Goal: Information Seeking & Learning: Learn about a topic

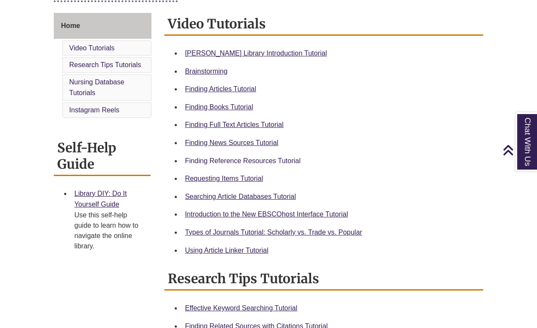
scroll to position [228, 0]
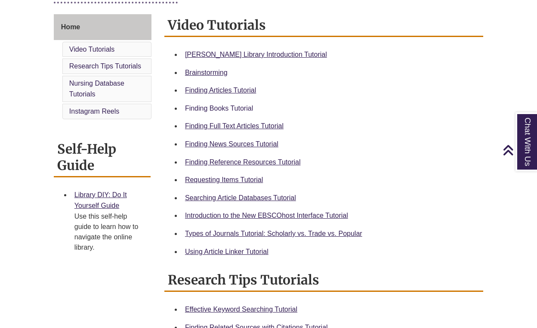
click at [233, 105] on link "Finding Books Tutorial" at bounding box center [219, 108] width 68 height 7
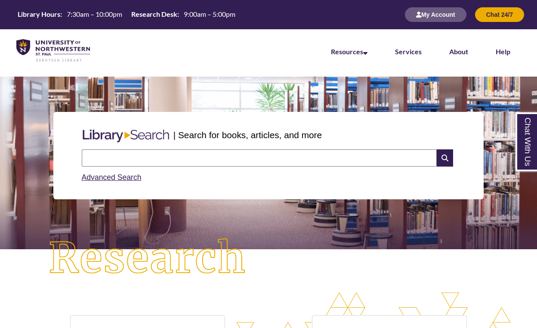
click at [179, 158] on input "text" at bounding box center [259, 157] width 355 height 17
type input "*"
click at [137, 157] on input "**********" at bounding box center [259, 157] width 355 height 17
type input "**********"
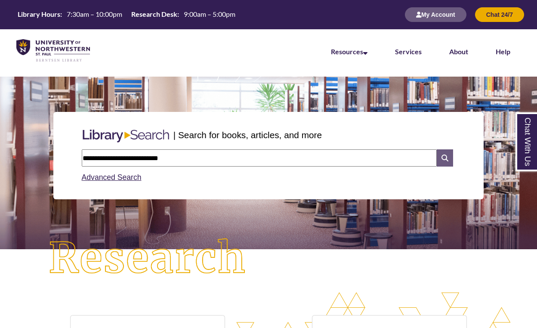
click at [452, 157] on icon at bounding box center [445, 157] width 16 height 17
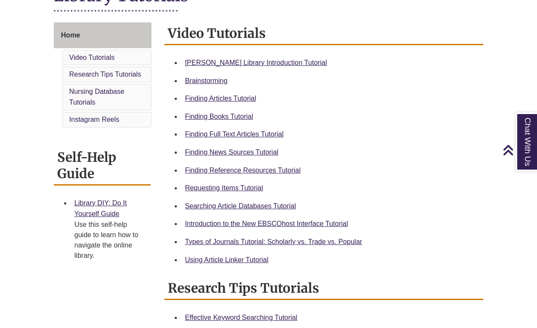
scroll to position [220, 0]
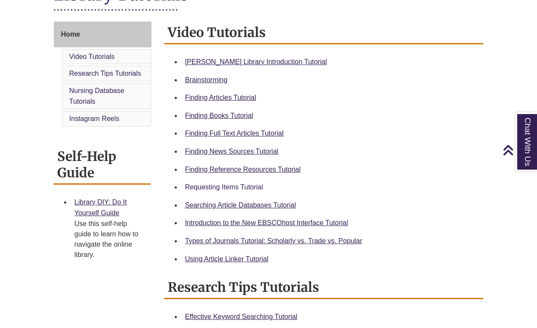
click at [231, 183] on link "Requesting Items Tutorial" at bounding box center [224, 186] width 78 height 7
click at [261, 237] on link "Types of Journals Tutorial: Scholarly vs. Trade vs. Popular" at bounding box center [273, 240] width 177 height 7
click at [227, 97] on link "Finding Articles Tutorial" at bounding box center [220, 97] width 71 height 7
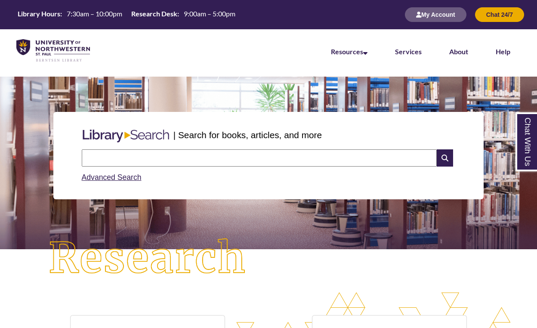
click at [245, 156] on input "text" at bounding box center [259, 157] width 355 height 17
click at [130, 155] on input "**********" at bounding box center [259, 157] width 355 height 17
type input "**********"
click at [449, 158] on icon at bounding box center [445, 157] width 16 height 17
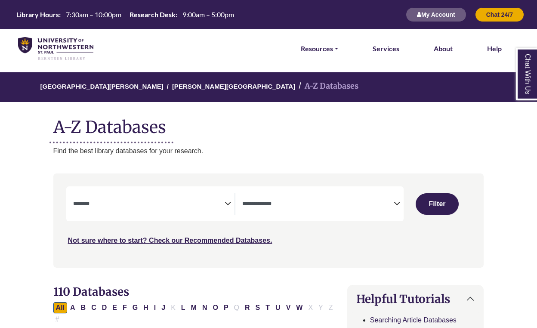
select select "Database Subject Filter"
select select "Database Types Filter"
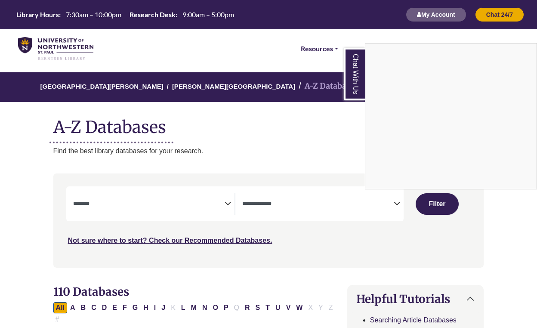
click at [124, 201] on div "Chat With Us" at bounding box center [268, 164] width 537 height 328
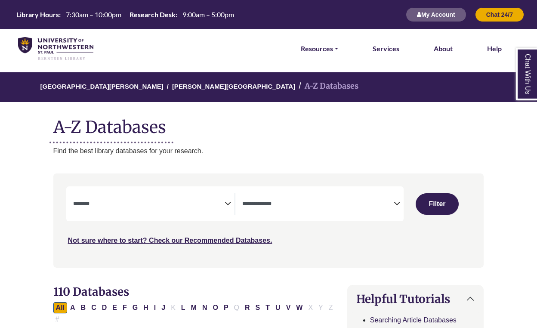
click at [110, 202] on textarea "Search" at bounding box center [149, 204] width 152 height 7
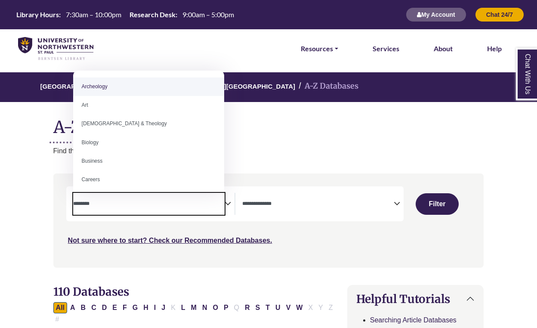
paste textarea "**********"
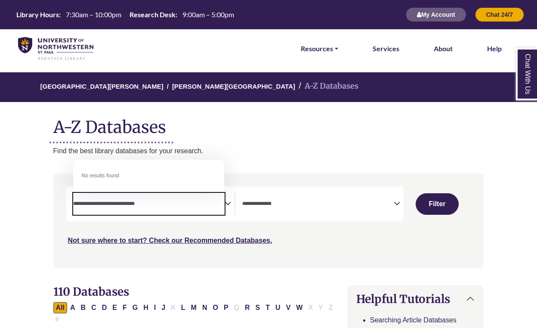
click at [114, 201] on textarea "**********" at bounding box center [149, 204] width 152 height 7
click at [115, 202] on textarea "**********" at bounding box center [149, 204] width 152 height 7
type textarea "**********"
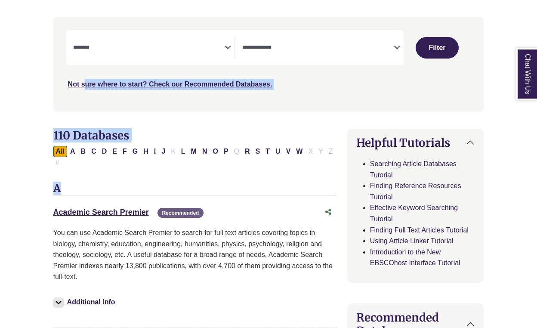
scroll to position [164, 0]
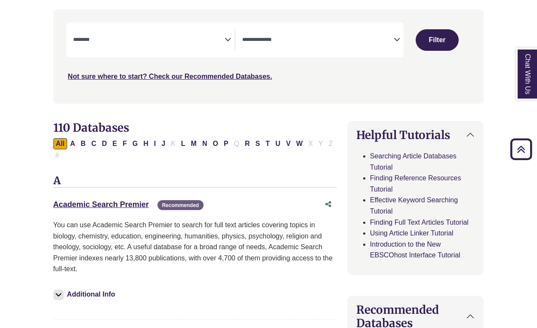
click at [217, 252] on p "You can use Academic Search Premier to search for full text articles covering t…" at bounding box center [195, 247] width 284 height 55
click at [225, 41] on icon "Search filters" at bounding box center [228, 38] width 6 height 13
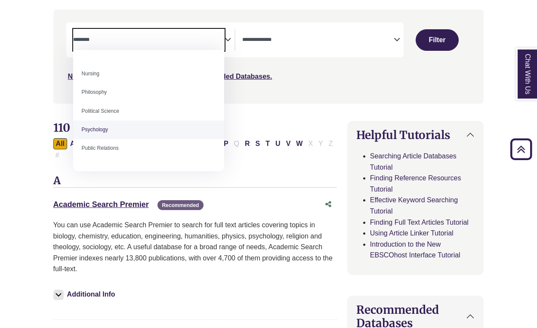
scroll to position [303, 0]
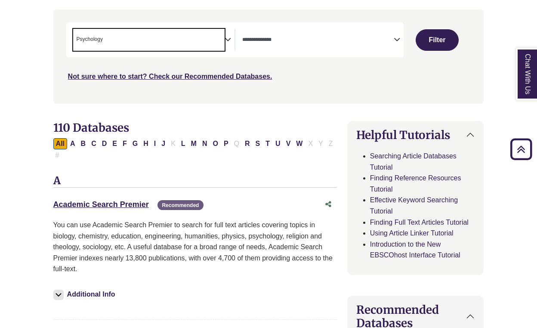
click at [177, 42] on span "× Psychology" at bounding box center [149, 40] width 152 height 22
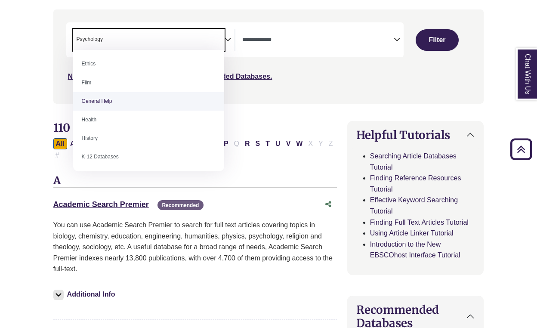
scroll to position [355, 0]
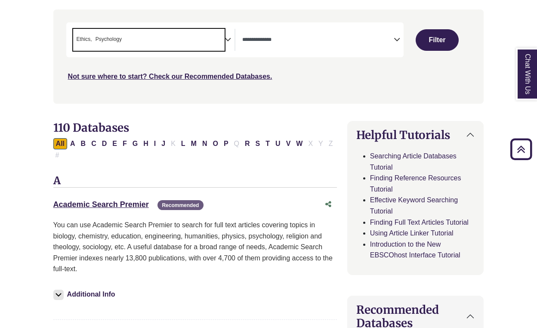
click at [183, 37] on span "× Ethics × Psychology" at bounding box center [149, 40] width 152 height 22
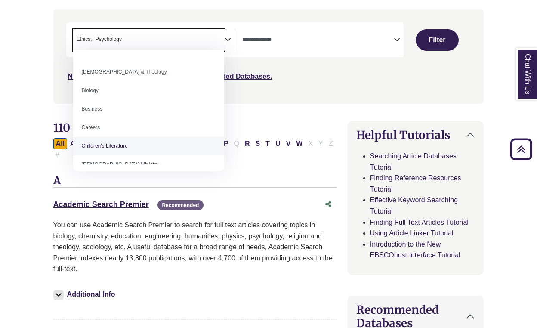
scroll to position [67, 0]
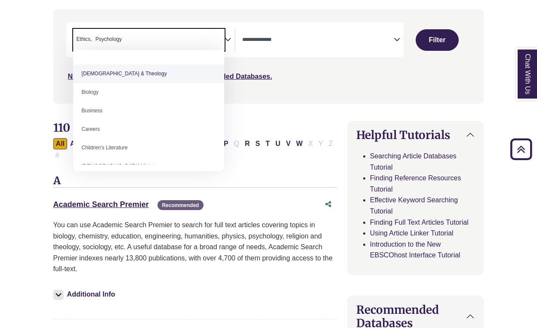
select select "*****"
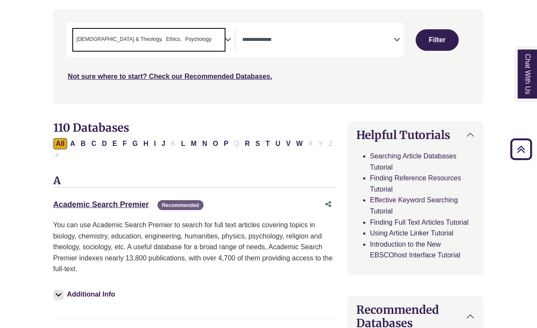
click at [222, 42] on span "× Bible & Theology × Ethics × Psychology" at bounding box center [149, 40] width 152 height 22
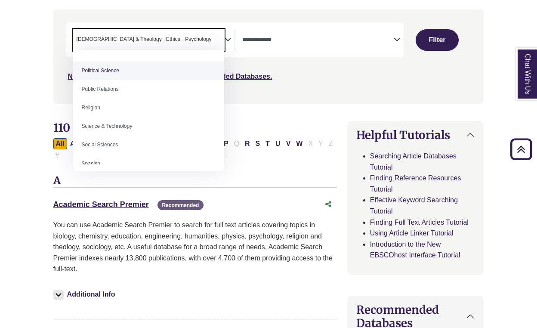
scroll to position [683, 0]
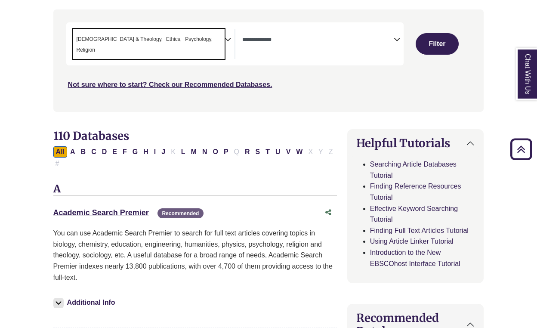
click at [226, 38] on icon "Search filters" at bounding box center [228, 38] width 6 height 13
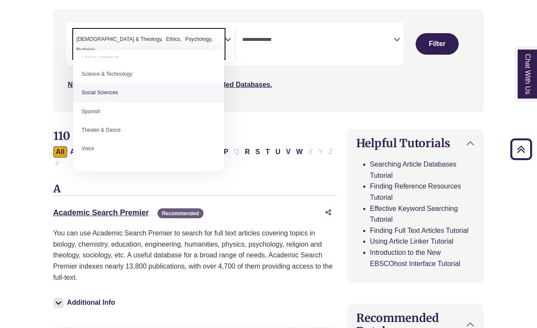
scroll to position [735, 0]
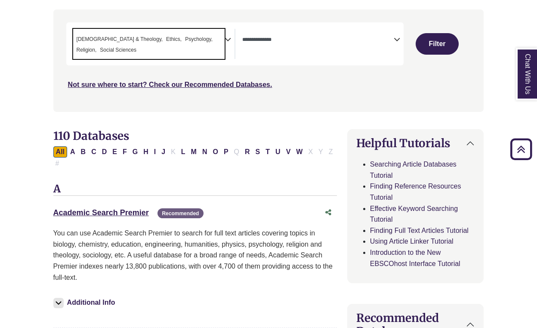
click at [218, 34] on span "× Bible & Theology × Ethics × Psychology × Religion × Social Sciences" at bounding box center [149, 44] width 152 height 30
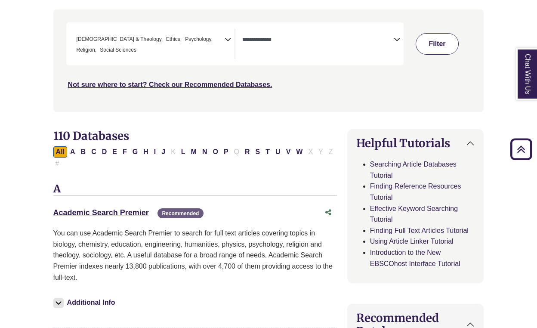
click at [447, 41] on button "Filter" at bounding box center [437, 44] width 43 height 22
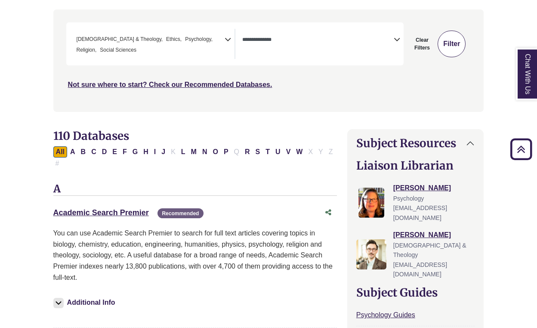
select select "Database Types Filter"
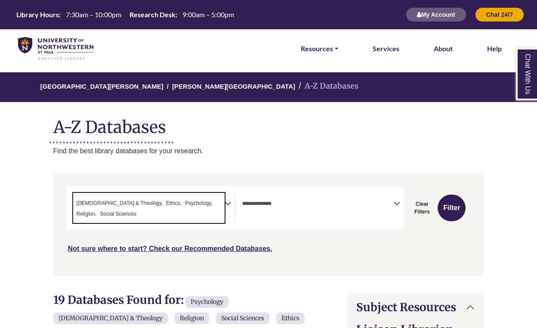
drag, startPoint x: 115, startPoint y: 214, endPoint x: 78, endPoint y: 202, distance: 40.0
click at [78, 202] on span "× Bible & Theology × Ethics × Psychology × Religion × Social Sciences" at bounding box center [149, 208] width 152 height 30
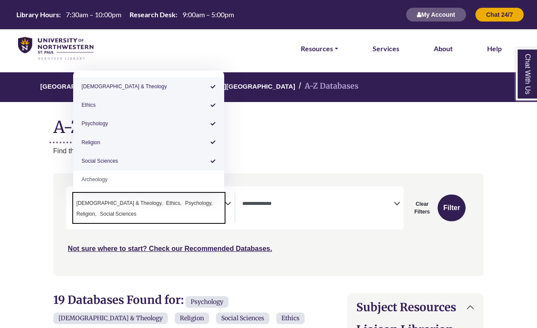
drag, startPoint x: 116, startPoint y: 211, endPoint x: 78, endPoint y: 204, distance: 38.1
click at [78, 204] on span "× Bible & Theology × Ethics × Psychology × Religion × Social Sciences" at bounding box center [149, 208] width 152 height 30
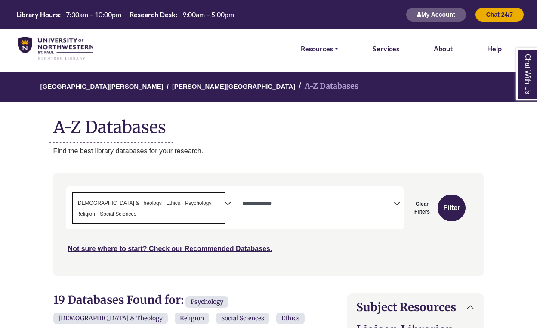
click at [78, 204] on span "Bible & Theology" at bounding box center [120, 203] width 87 height 8
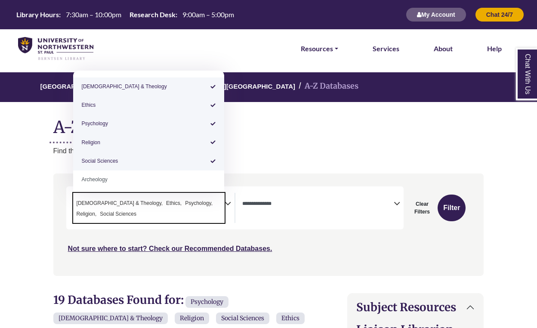
drag, startPoint x: 75, startPoint y: 199, endPoint x: 120, endPoint y: 215, distance: 47.1
click at [120, 215] on span "× Bible & Theology × Ethics × Psychology × Religion × Social Sciences" at bounding box center [149, 208] width 152 height 30
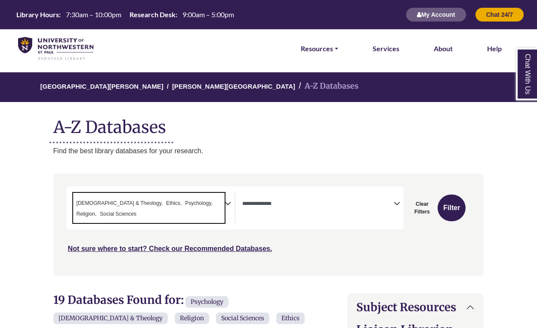
drag, startPoint x: 115, startPoint y: 212, endPoint x: 84, endPoint y: 202, distance: 33.1
click at [84, 202] on span "× Bible & Theology × Ethics × Psychology × Religion × Social Sciences" at bounding box center [149, 208] width 152 height 30
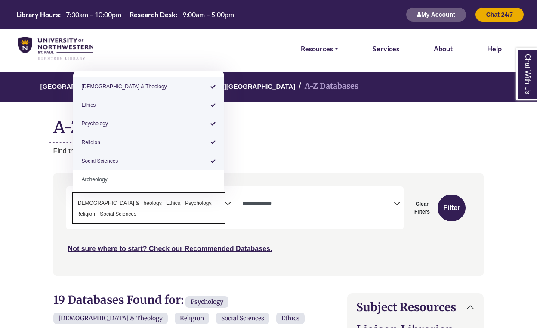
click at [112, 213] on span "Social Sciences" at bounding box center [118, 214] width 37 height 8
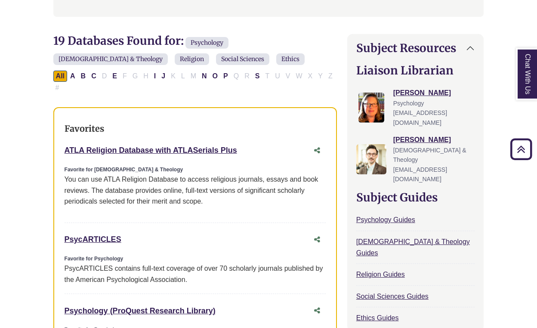
scroll to position [264, 0]
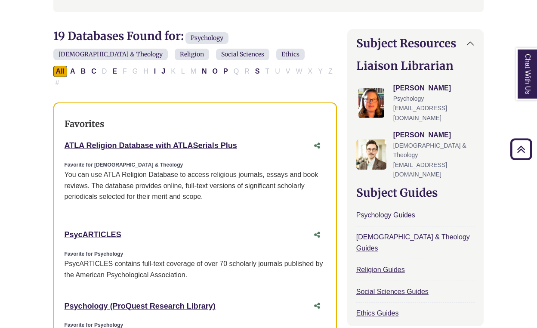
drag, startPoint x: 61, startPoint y: 141, endPoint x: 232, endPoint y: 147, distance: 171.1
click at [232, 147] on div "Favorites ATLA Religion Database with ATLASerials Plus This link opens in a new…" at bounding box center [195, 325] width 284 height 446
copy link "ATLA Religion Database with ATLASerials Plus"
drag, startPoint x: 62, startPoint y: 230, endPoint x: 134, endPoint y: 232, distance: 72.8
click at [135, 232] on div "Favorites ATLA Religion Database with ATLASerials Plus This link opens in a new…" at bounding box center [195, 325] width 284 height 446
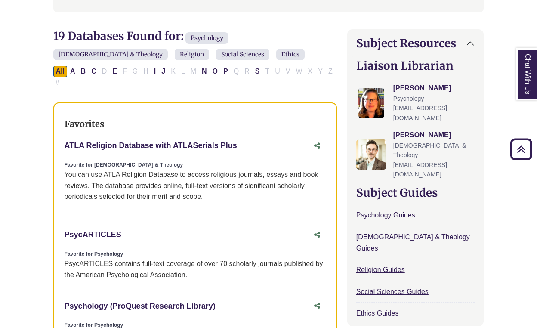
copy link "PsycARTICLES"
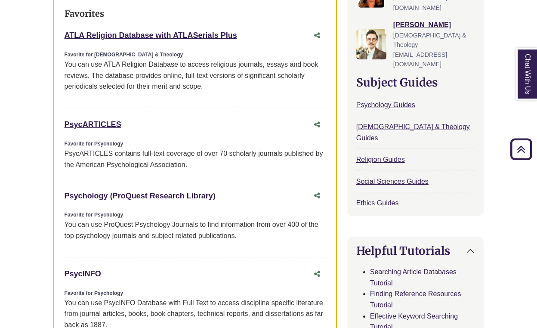
scroll to position [380, 0]
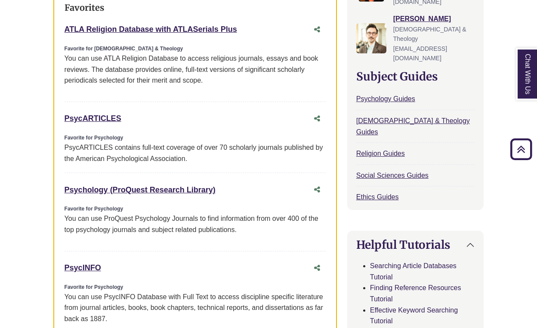
drag, startPoint x: 60, startPoint y: 186, endPoint x: 196, endPoint y: 189, distance: 136.5
click at [196, 189] on div "Favorites ATLA Religion Database with ATLASerials Plus This link opens in a new…" at bounding box center [195, 209] width 284 height 446
copy link "Psychology (ProQuest Research Library)"
